Goal: Use online tool/utility: Utilize a website feature to perform a specific function

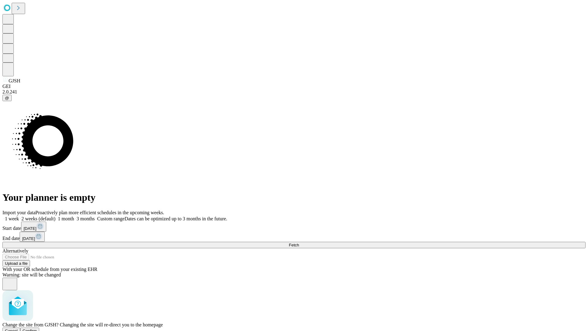
click at [37, 328] on span "Confirm" at bounding box center [30, 330] width 14 height 5
click at [19, 216] on label "1 week" at bounding box center [10, 218] width 17 height 5
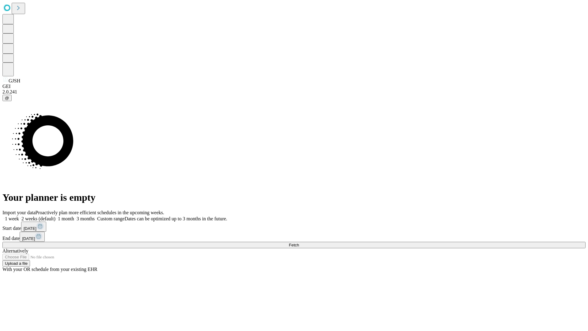
click at [299, 242] on span "Fetch" at bounding box center [294, 244] width 10 height 5
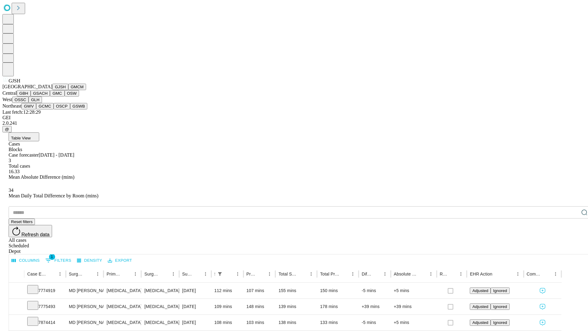
click at [68, 90] on button "GMCM" at bounding box center [77, 87] width 18 height 6
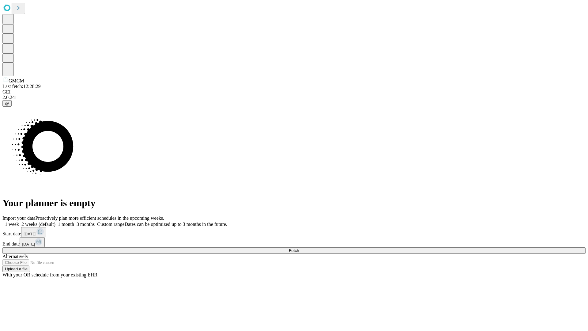
click at [19, 221] on label "1 week" at bounding box center [10, 223] width 17 height 5
click at [299, 248] on span "Fetch" at bounding box center [294, 250] width 10 height 5
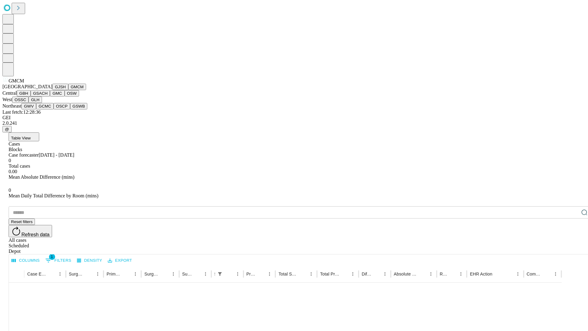
click at [31, 96] on button "GBH" at bounding box center [24, 93] width 14 height 6
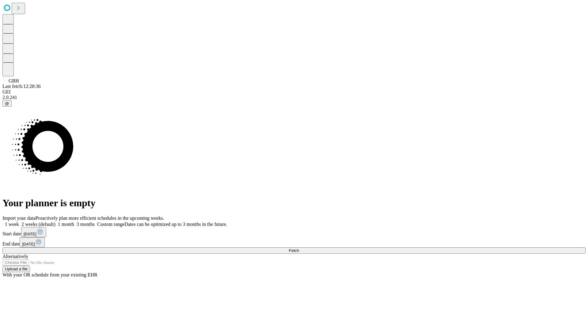
click at [299, 248] on span "Fetch" at bounding box center [294, 250] width 10 height 5
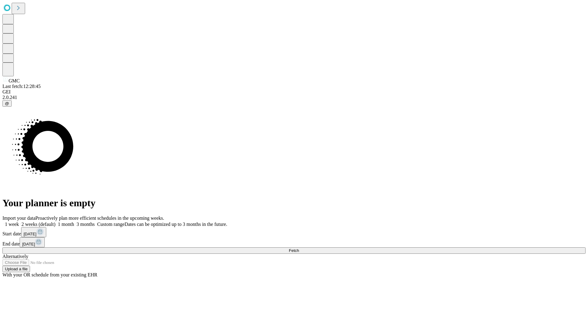
click at [19, 221] on label "1 week" at bounding box center [10, 223] width 17 height 5
click at [299, 248] on span "Fetch" at bounding box center [294, 250] width 10 height 5
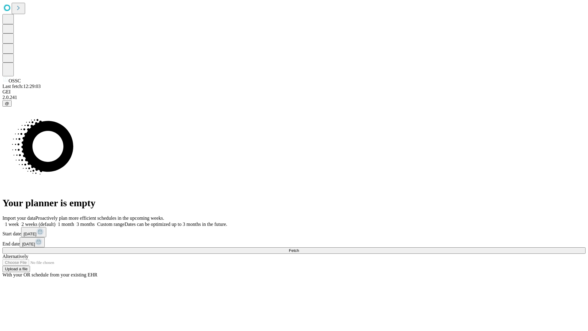
click at [19, 221] on label "1 week" at bounding box center [10, 223] width 17 height 5
click at [299, 248] on span "Fetch" at bounding box center [294, 250] width 10 height 5
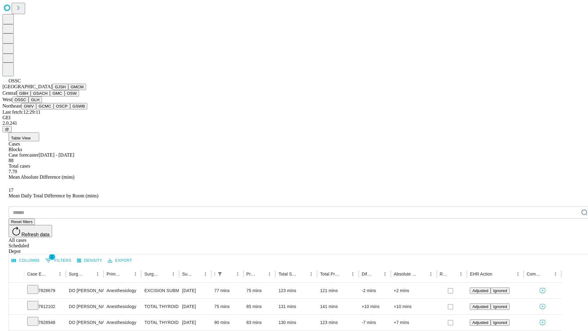
click at [42, 103] on button "GLH" at bounding box center [34, 99] width 13 height 6
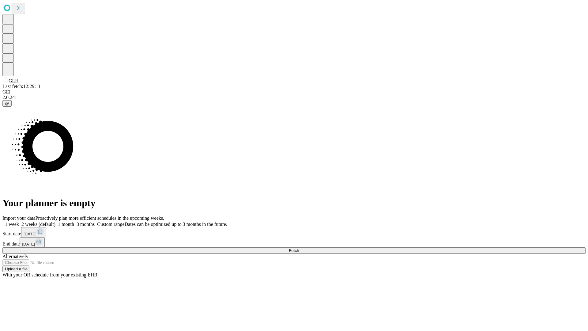
click at [19, 221] on label "1 week" at bounding box center [10, 223] width 17 height 5
click at [299, 248] on span "Fetch" at bounding box center [294, 250] width 10 height 5
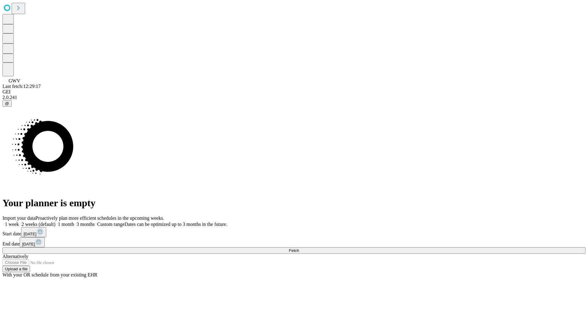
click at [299, 248] on span "Fetch" at bounding box center [294, 250] width 10 height 5
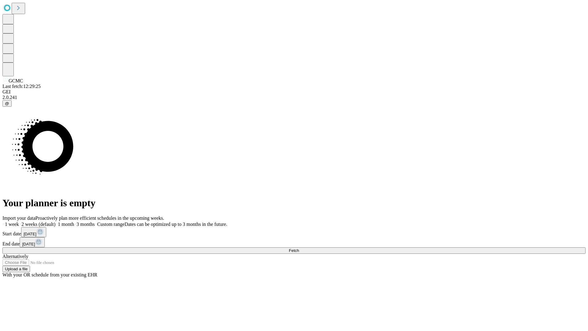
click at [19, 221] on label "1 week" at bounding box center [10, 223] width 17 height 5
click at [299, 248] on span "Fetch" at bounding box center [294, 250] width 10 height 5
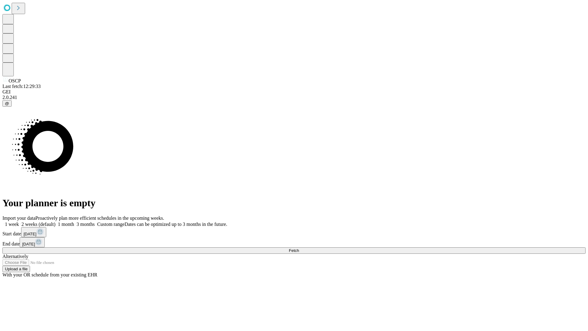
click at [19, 221] on label "1 week" at bounding box center [10, 223] width 17 height 5
click at [299, 248] on span "Fetch" at bounding box center [294, 250] width 10 height 5
